Goal: Task Accomplishment & Management: Complete application form

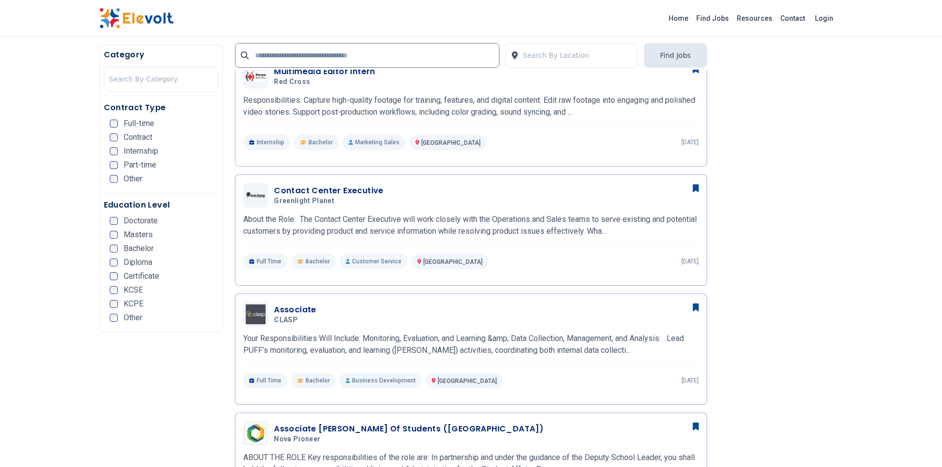
scroll to position [396, 0]
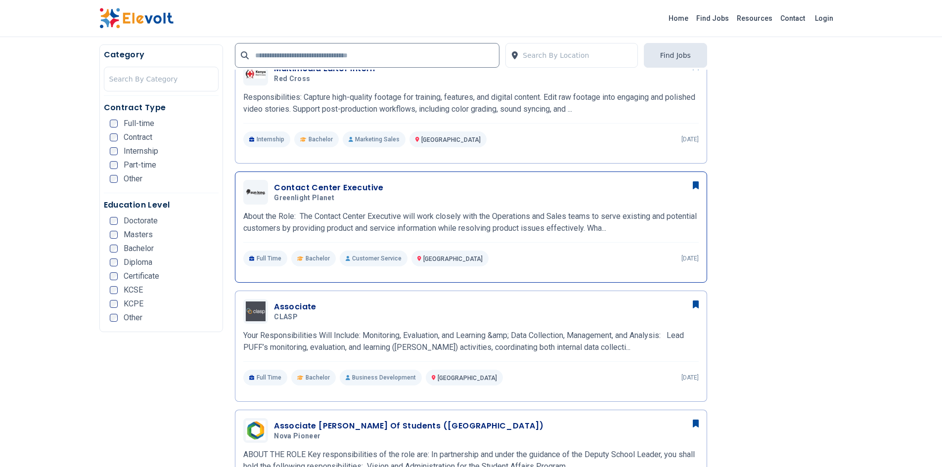
click at [434, 217] on p "About the Role: The Contact Center Executive will work closely with the Operati…" at bounding box center [470, 223] width 455 height 24
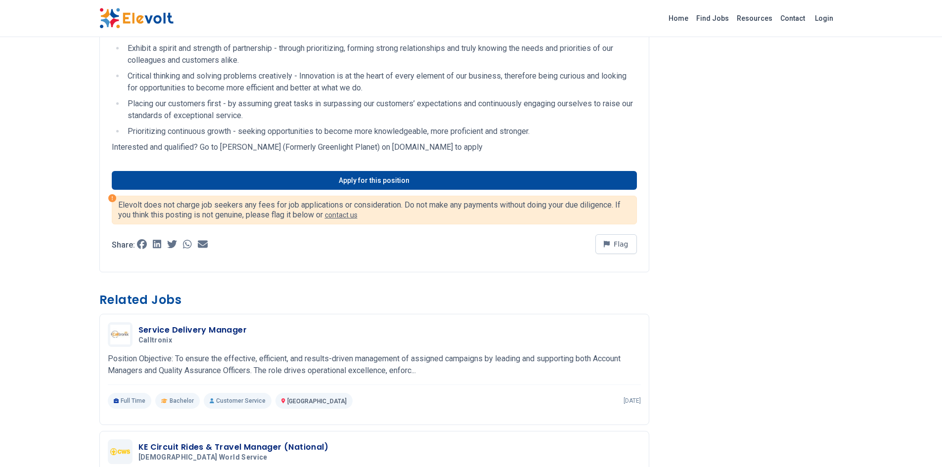
scroll to position [540, 0]
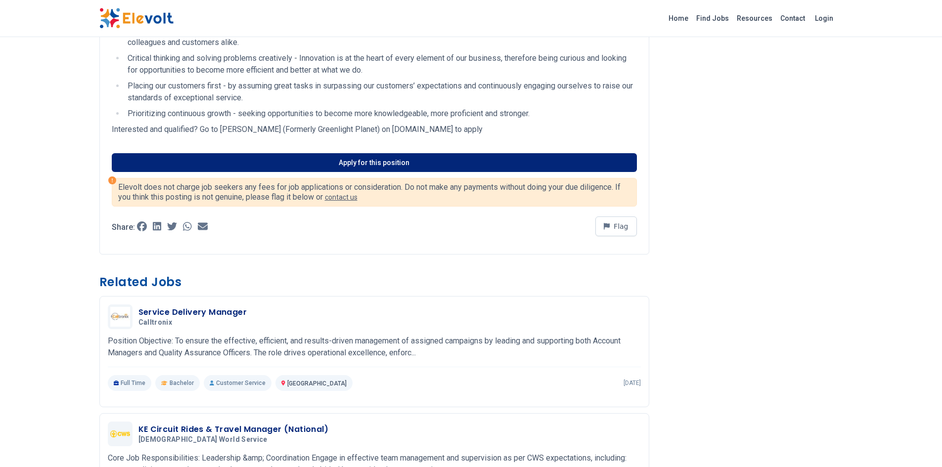
click at [392, 161] on link "Apply for this position" at bounding box center [374, 162] width 525 height 19
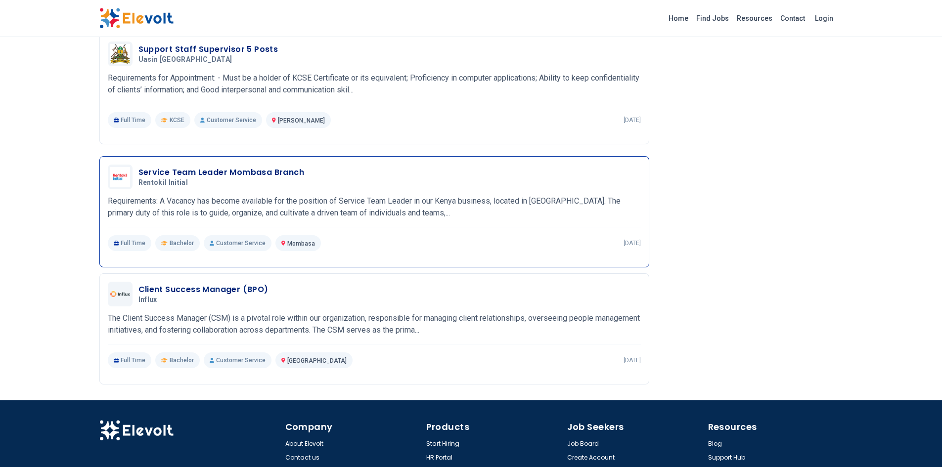
scroll to position [1110, 0]
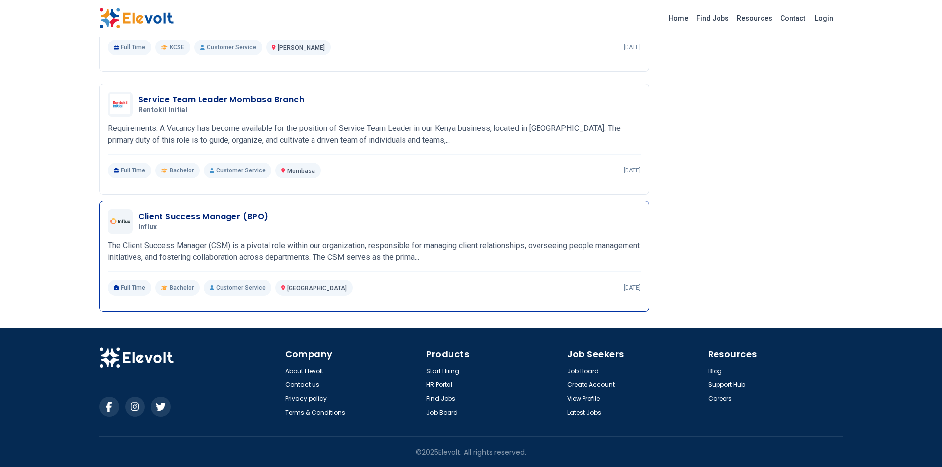
click at [320, 232] on div "Client Success Manager (BPO) Influx 08/25/2025 09/24/2025" at bounding box center [374, 221] width 533 height 25
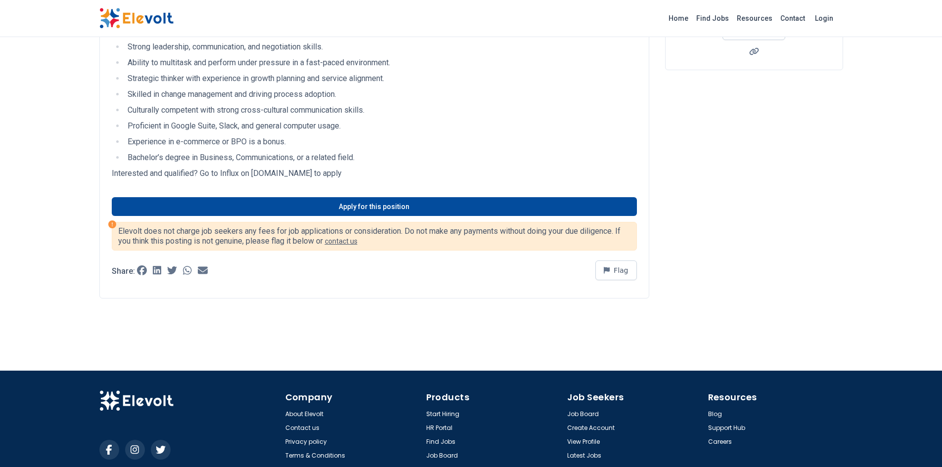
scroll to position [148, 0]
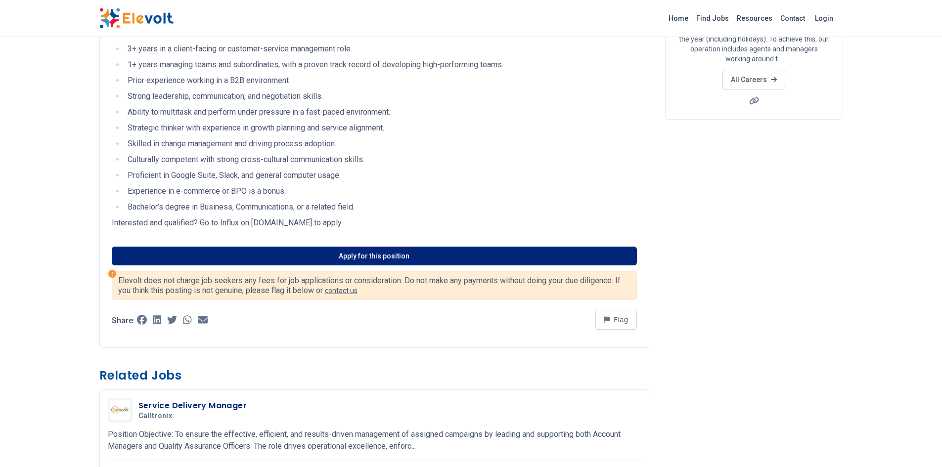
click at [335, 253] on link "Apply for this position" at bounding box center [374, 256] width 525 height 19
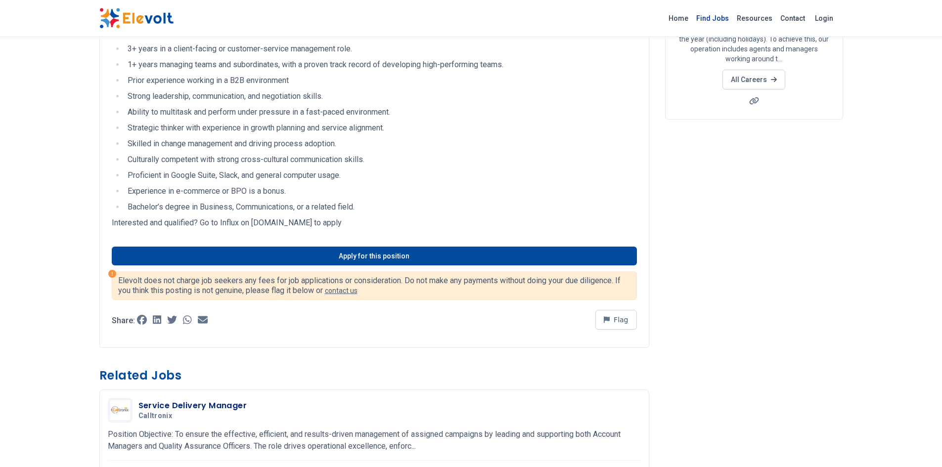
click at [712, 24] on link "Find Jobs" at bounding box center [712, 18] width 41 height 16
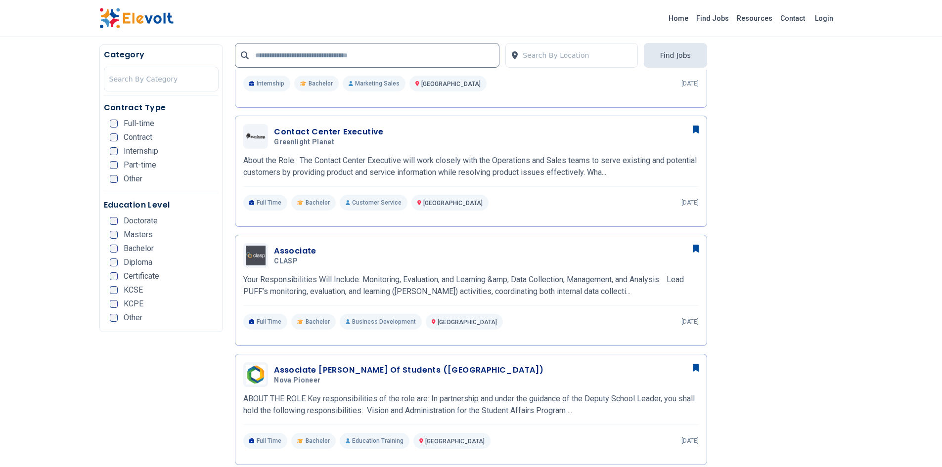
scroll to position [494, 0]
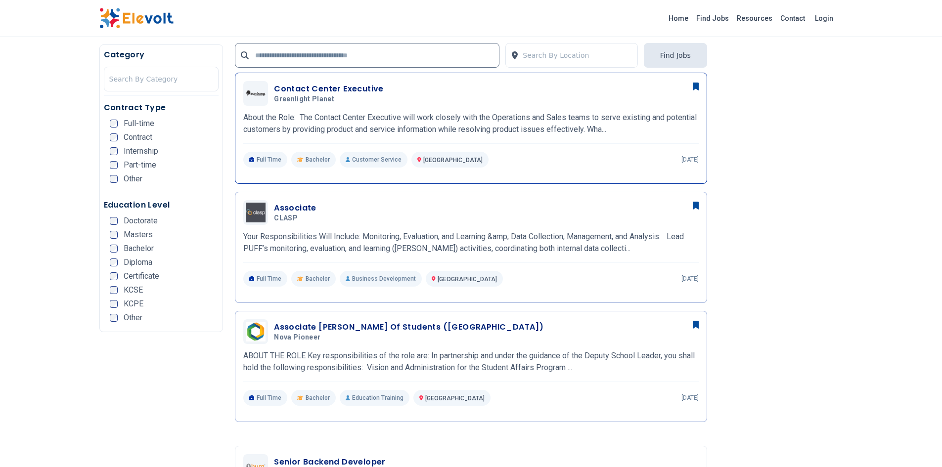
click at [449, 126] on p "About the Role: The Contact Center Executive will work closely with the Operati…" at bounding box center [470, 124] width 455 height 24
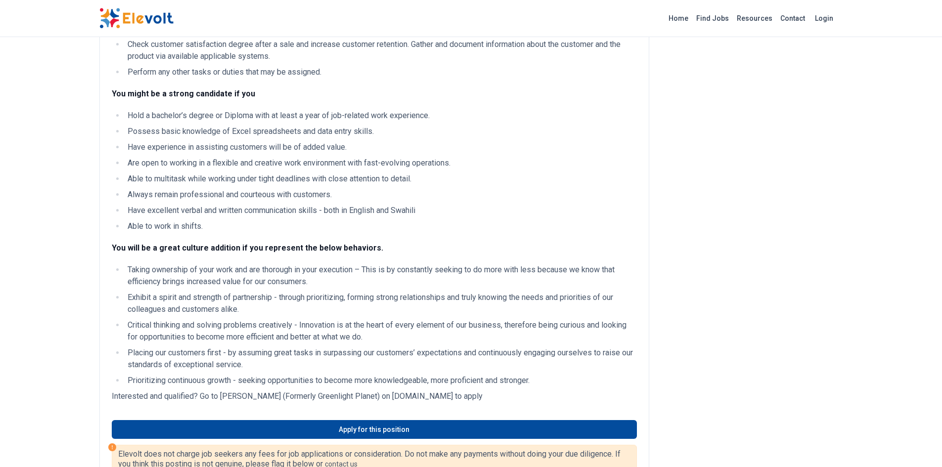
scroll to position [396, 0]
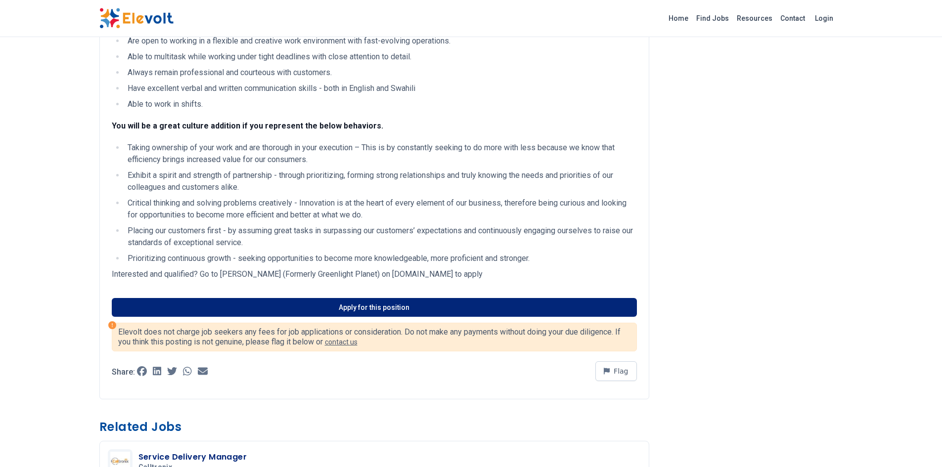
click at [385, 304] on link "Apply for this position" at bounding box center [374, 307] width 525 height 19
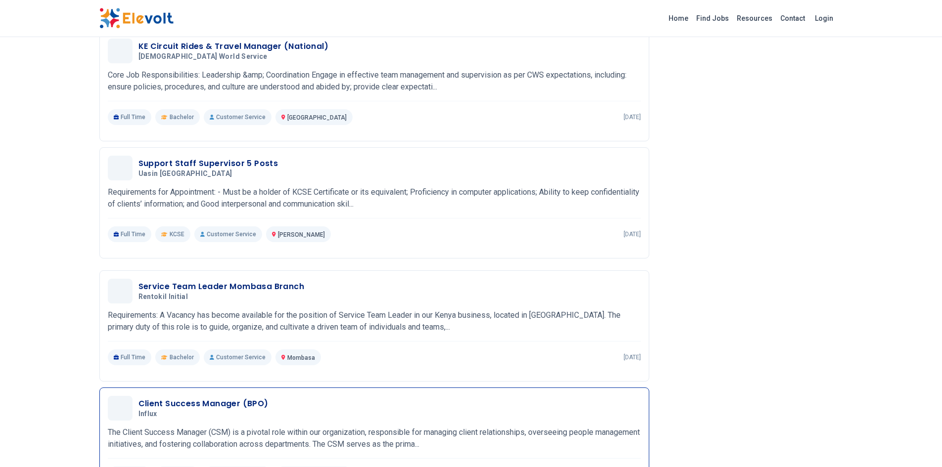
scroll to position [863, 0]
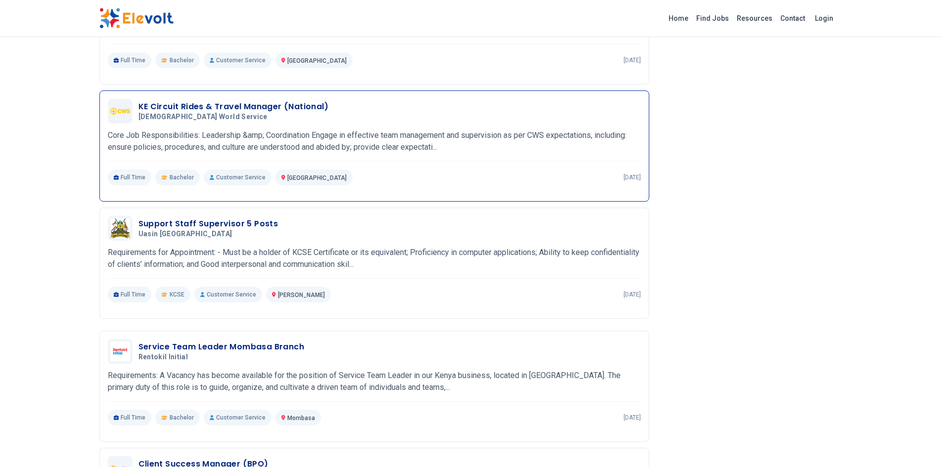
click at [358, 152] on p "Core Job Responsibilities: Leadership &amp; Coordination Engage in effective te…" at bounding box center [374, 142] width 533 height 24
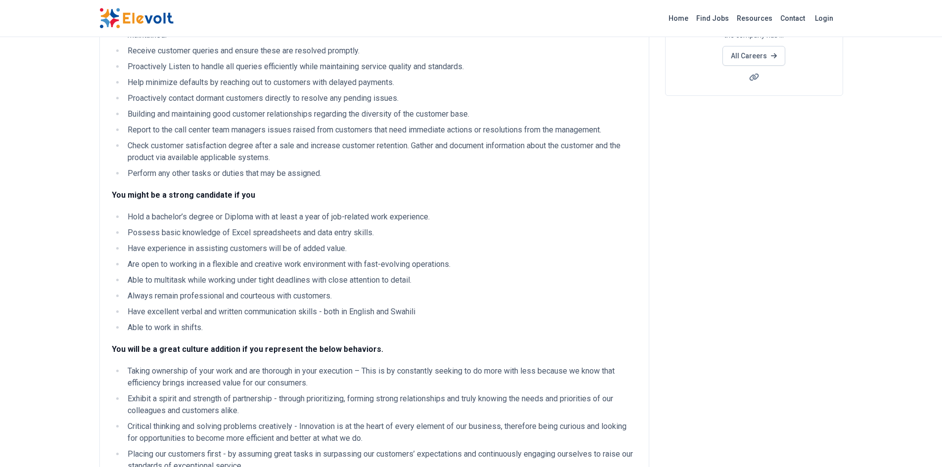
scroll to position [171, 0]
click at [706, 20] on link "Find Jobs" at bounding box center [712, 18] width 41 height 16
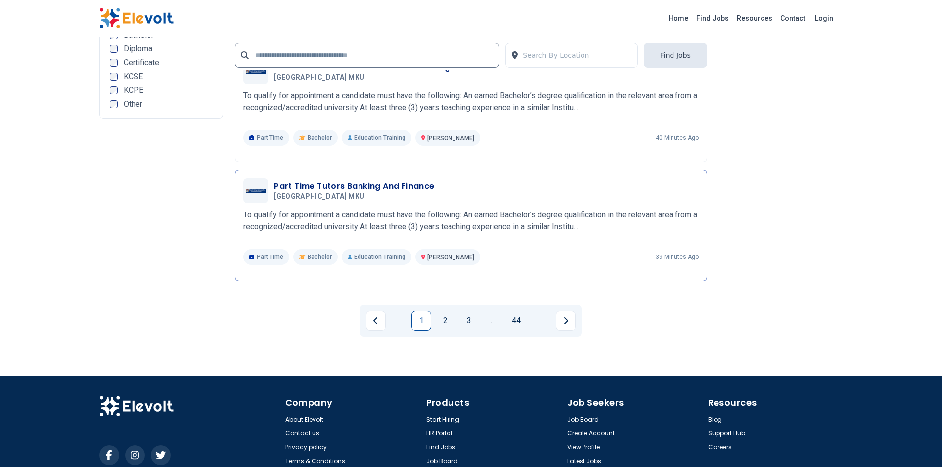
scroll to position [1923, 0]
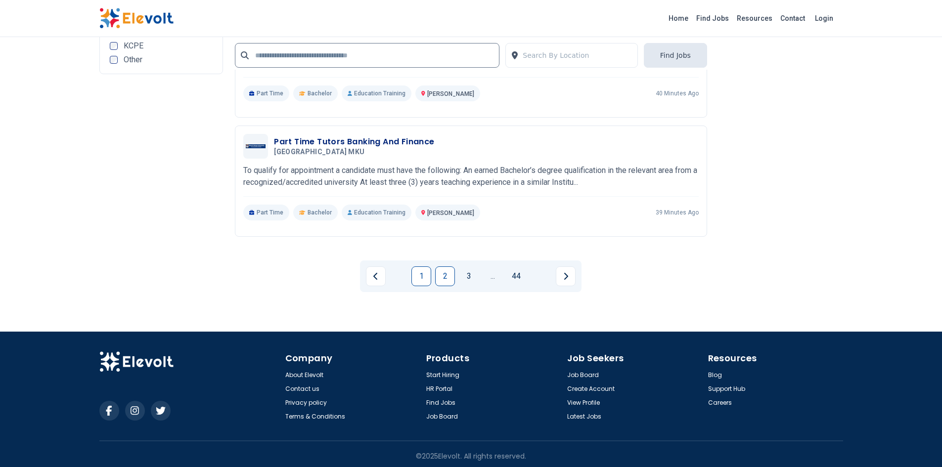
click at [445, 271] on link "2" at bounding box center [445, 276] width 20 height 20
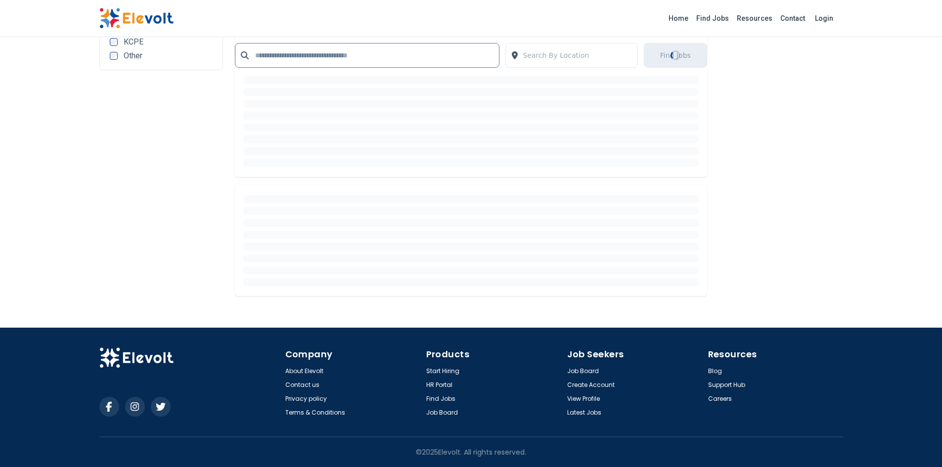
scroll to position [0, 0]
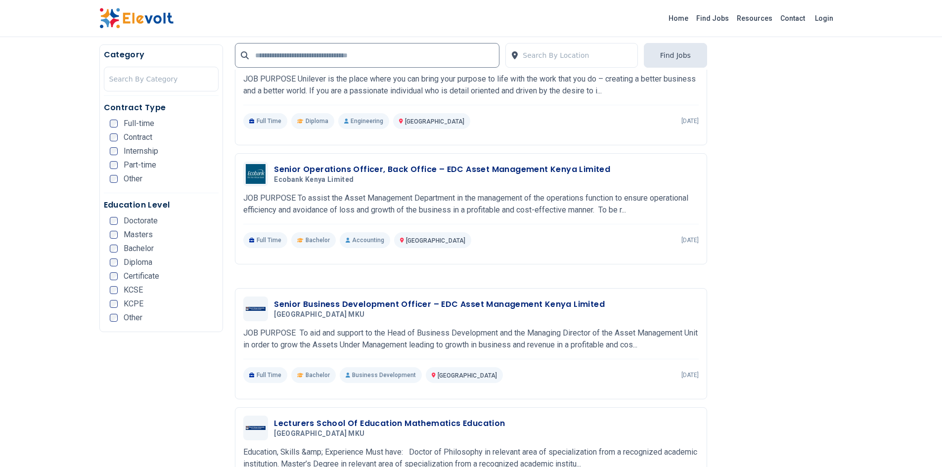
scroll to position [1626, 0]
